Goal: Task Accomplishment & Management: Manage account settings

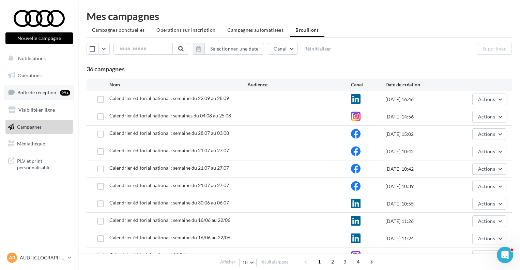
click at [50, 94] on span "Boîte de réception" at bounding box center [36, 92] width 39 height 6
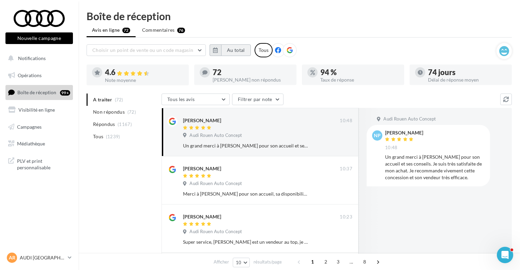
click at [234, 51] on button "Au total" at bounding box center [236, 50] width 30 height 12
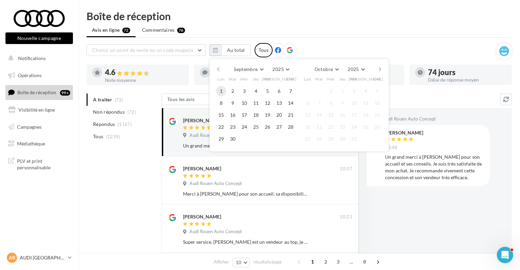
click at [221, 86] on button "1" at bounding box center [221, 91] width 10 height 10
click at [234, 141] on button "30" at bounding box center [233, 139] width 10 height 10
